Goal: Task Accomplishment & Management: Manage account settings

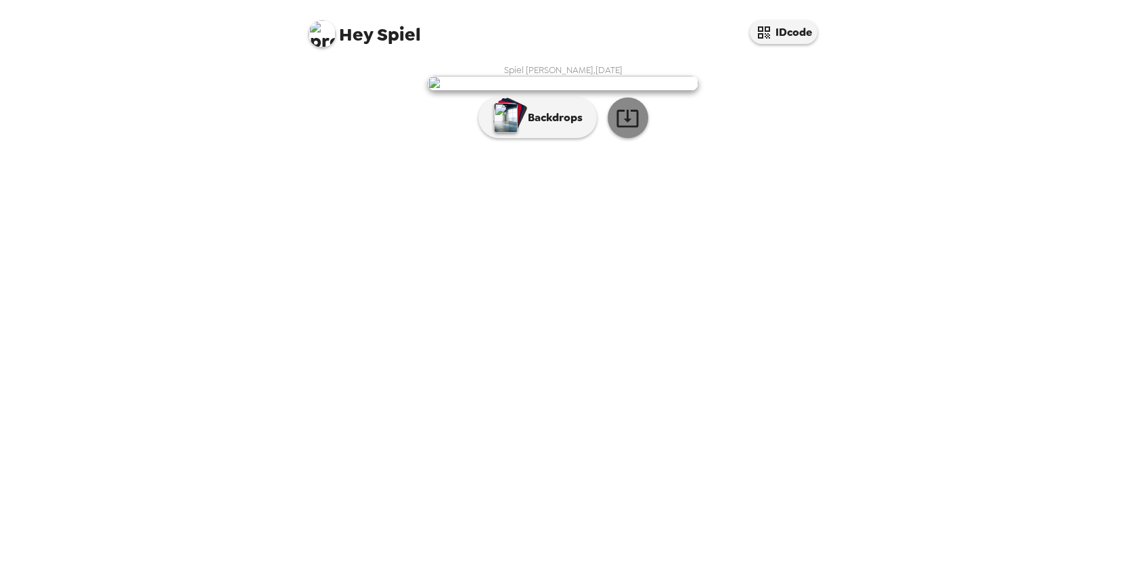
click at [628, 127] on icon "button" at bounding box center [627, 119] width 22 height 18
click at [567, 126] on p "Backdrops" at bounding box center [552, 118] width 62 height 16
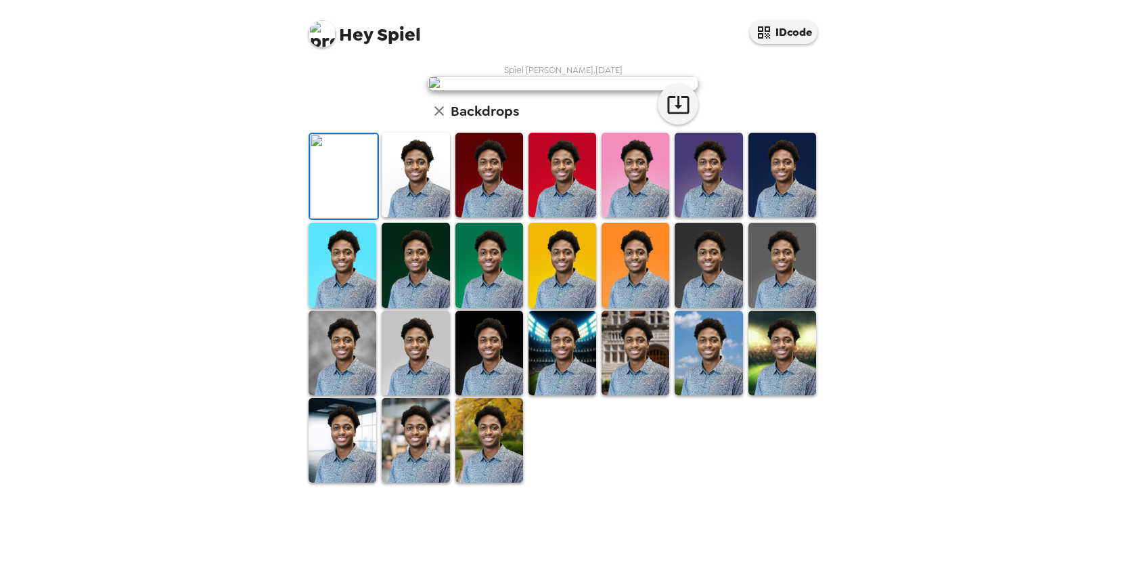
click at [840, 197] on div "Hey Spiel IDcode Spiel [PERSON_NAME] , [DATE] Backdrops" at bounding box center [563, 285] width 1126 height 570
